Goal: Information Seeking & Learning: Learn about a topic

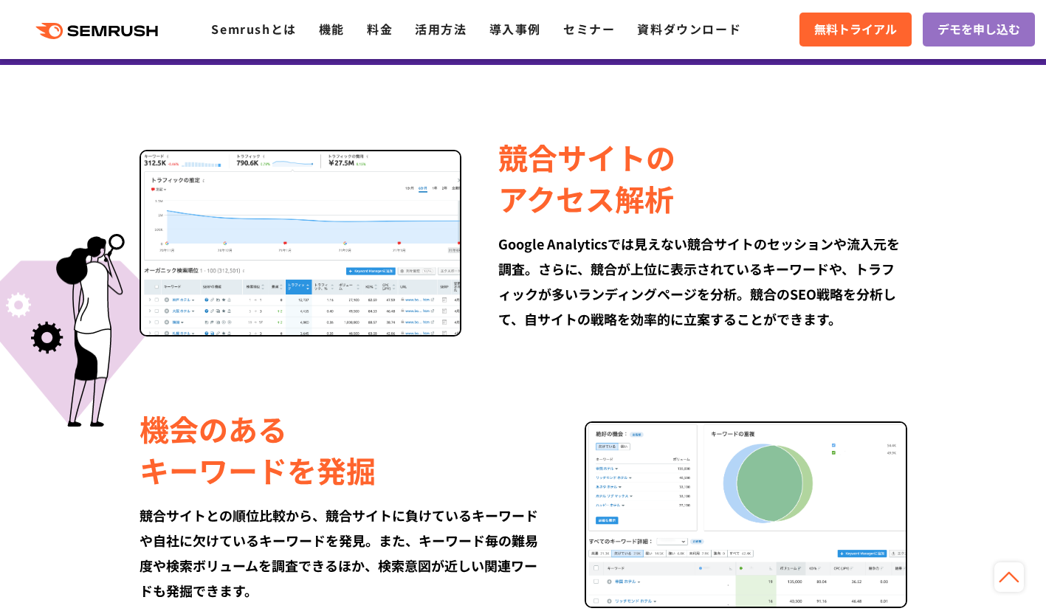
scroll to position [862, 0]
click at [384, 28] on link "料金" at bounding box center [380, 29] width 26 height 18
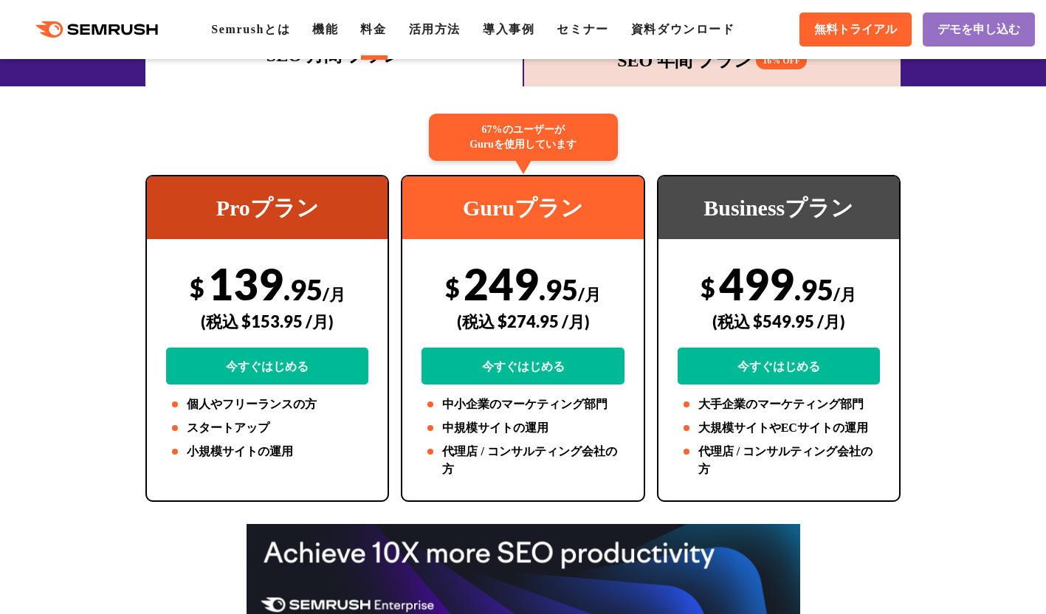
scroll to position [253, 0]
